Goal: Task Accomplishment & Management: Use online tool/utility

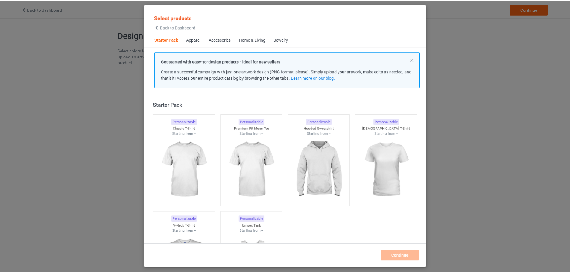
scroll to position [8, 0]
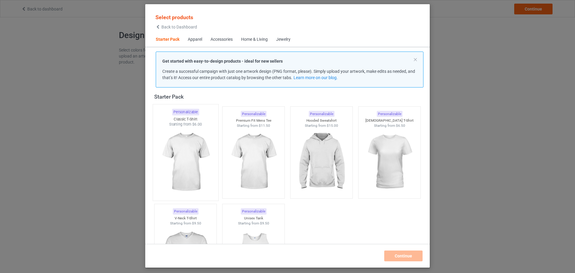
click at [196, 147] on img at bounding box center [185, 162] width 56 height 70
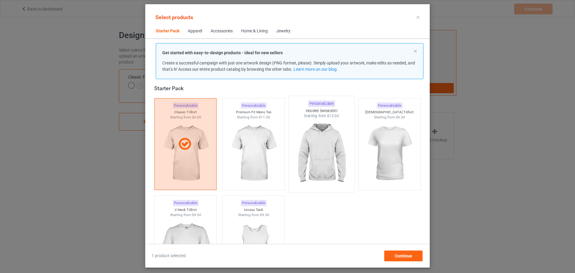
click at [315, 152] on img at bounding box center [321, 154] width 56 height 70
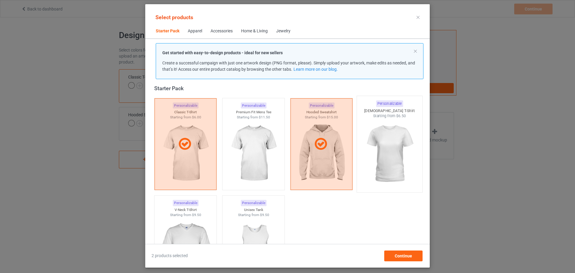
click at [398, 155] on img at bounding box center [389, 154] width 56 height 70
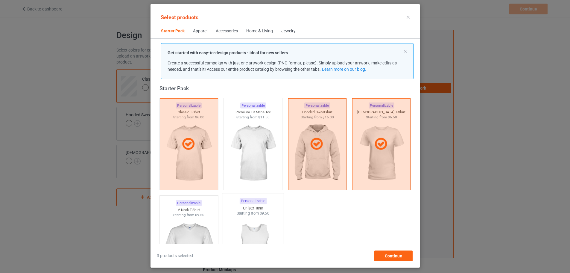
scroll to position [68, 0]
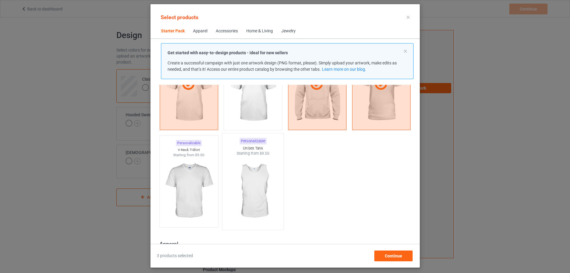
click at [261, 195] on img at bounding box center [253, 191] width 56 height 70
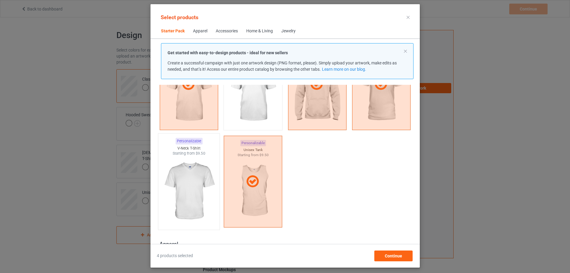
click at [196, 188] on img at bounding box center [189, 191] width 56 height 70
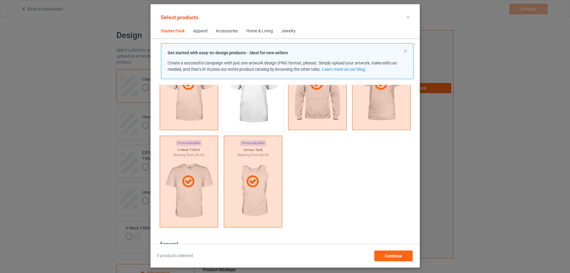
scroll to position [8, 0]
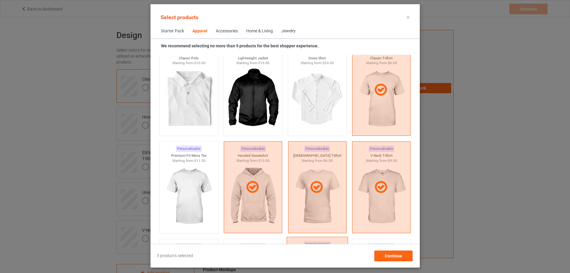
scroll to position [367, 0]
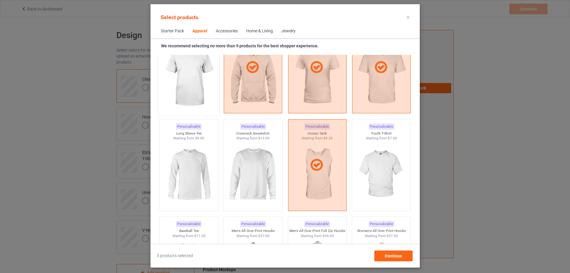
click at [185, 85] on img at bounding box center [189, 77] width 56 height 70
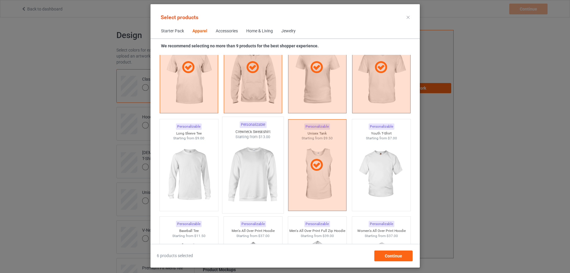
click at [251, 165] on img at bounding box center [253, 174] width 56 height 70
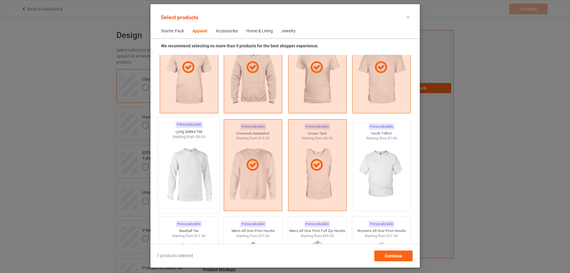
click at [198, 171] on img at bounding box center [189, 174] width 56 height 70
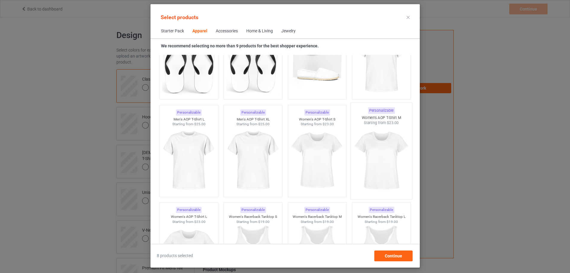
scroll to position [906, 0]
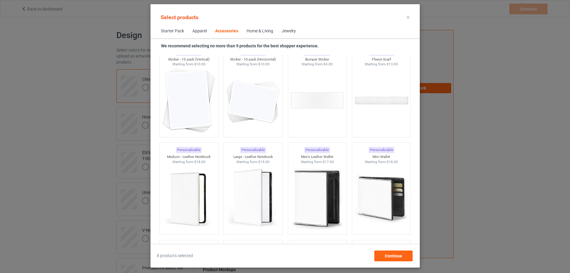
scroll to position [2432, 0]
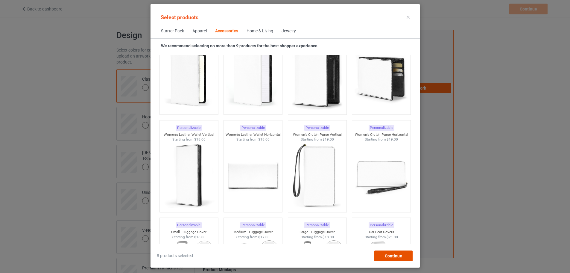
click at [402, 255] on span "Continue" at bounding box center [393, 255] width 17 height 5
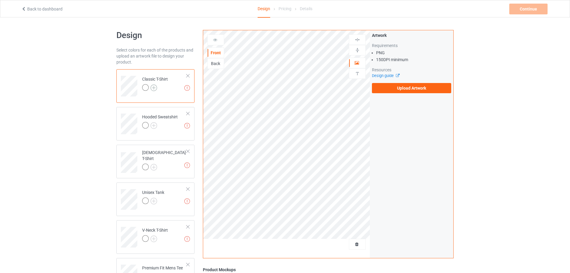
click at [155, 89] on img at bounding box center [154, 87] width 7 height 7
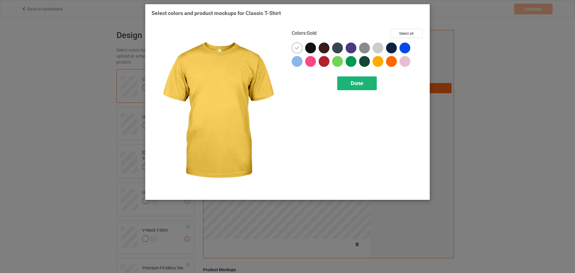
click at [368, 82] on div "Done" at bounding box center [357, 83] width 40 height 14
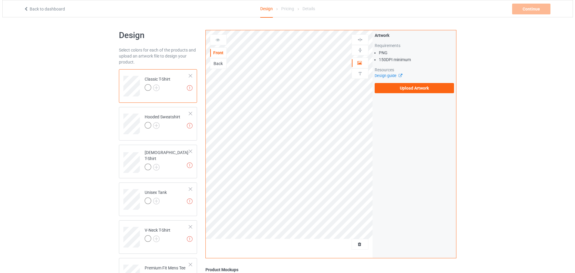
scroll to position [120, 0]
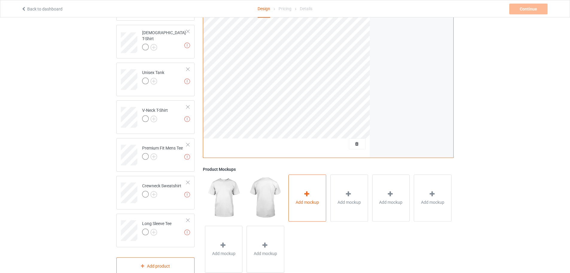
click at [308, 198] on div at bounding box center [307, 195] width 8 height 9
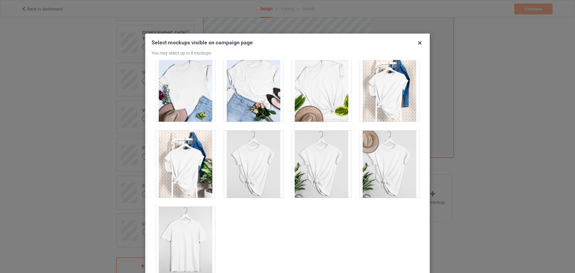
scroll to position [66, 0]
